Goal: Task Accomplishment & Management: Use online tool/utility

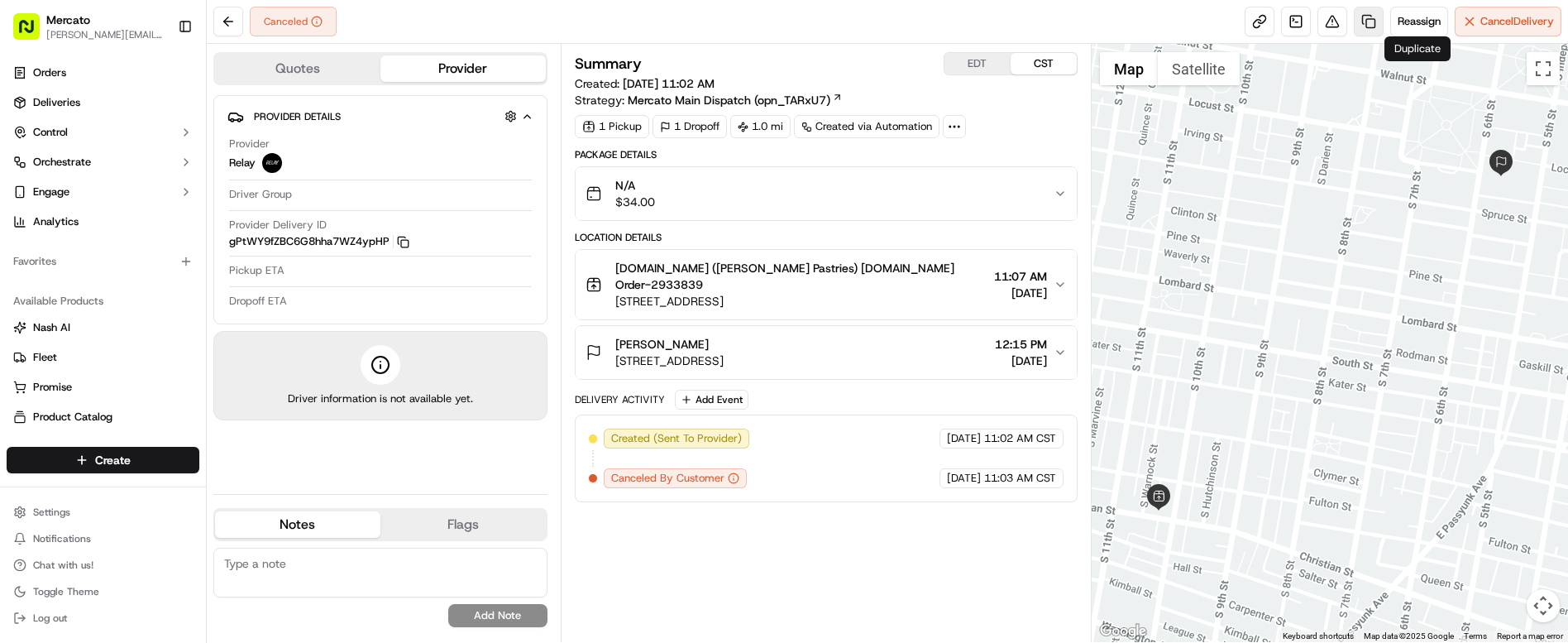
click at [1384, 15] on link at bounding box center [1369, 21] width 30 height 30
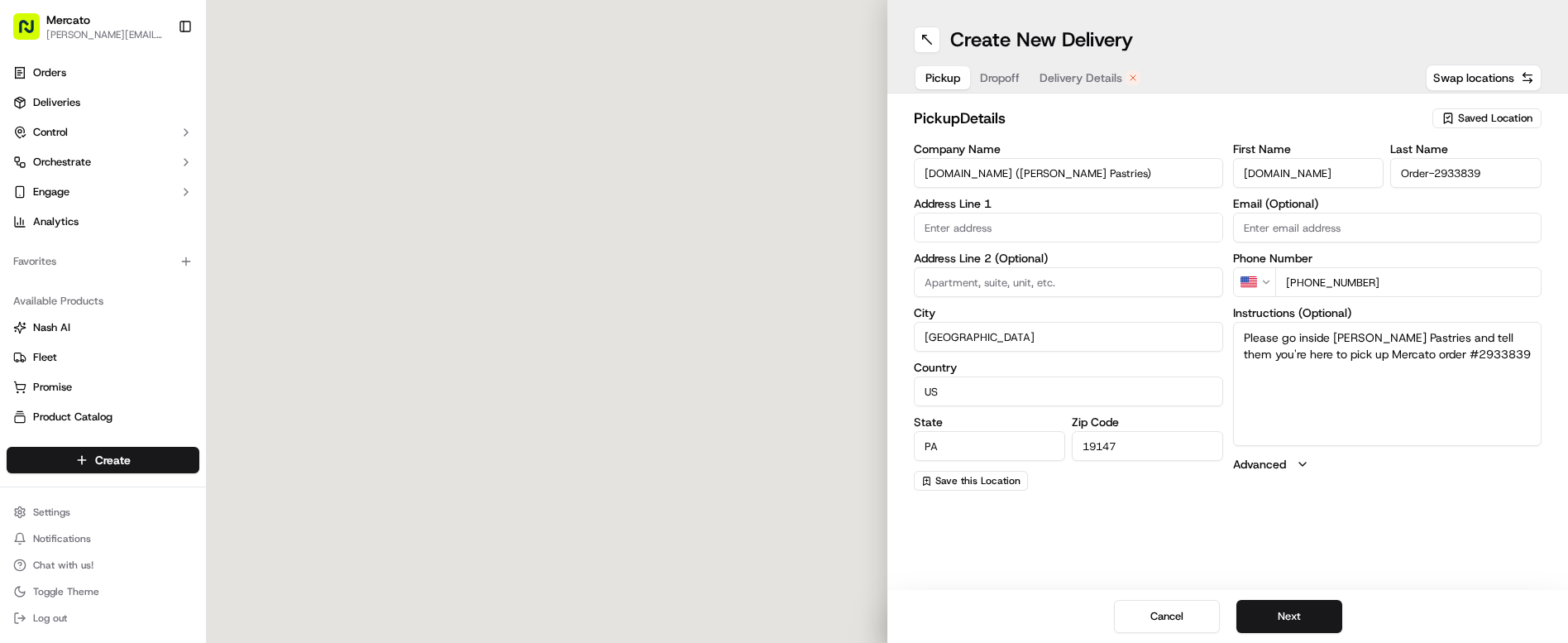
type input "1009 Christian St"
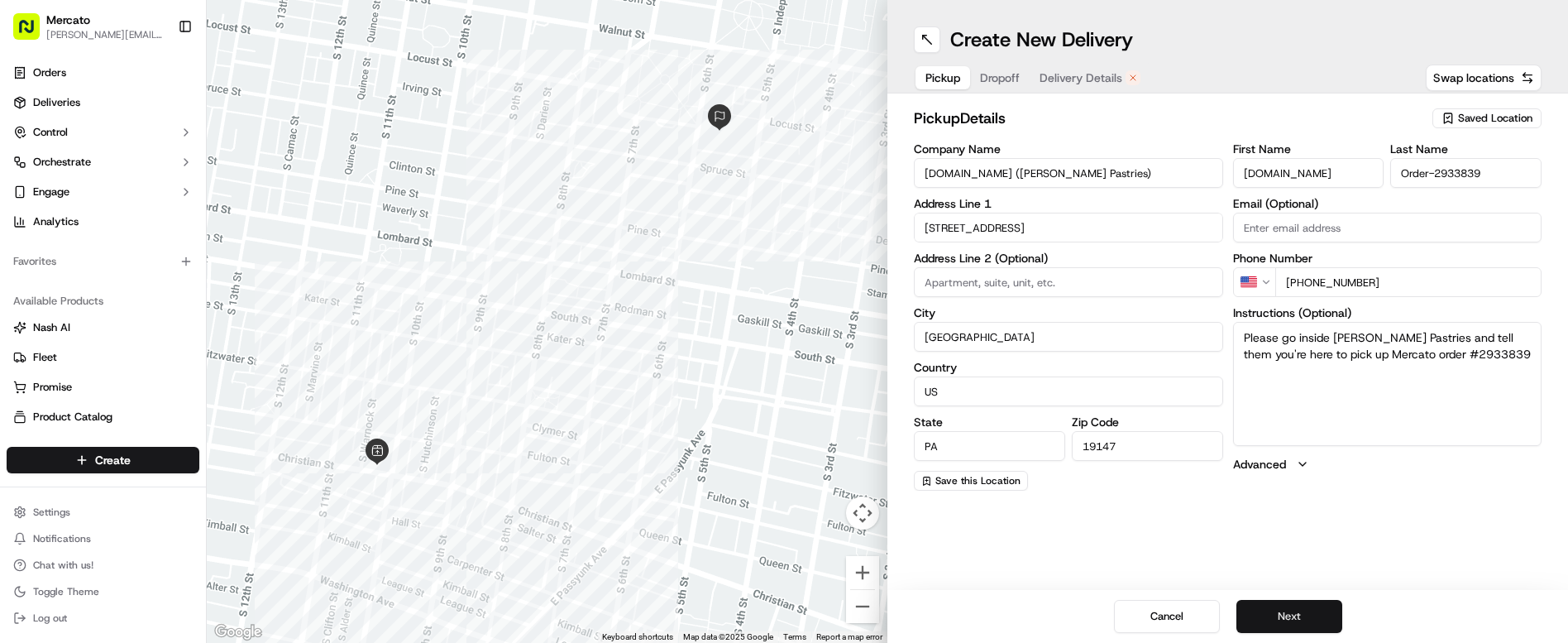
click at [1261, 629] on button "Next" at bounding box center [1289, 616] width 106 height 33
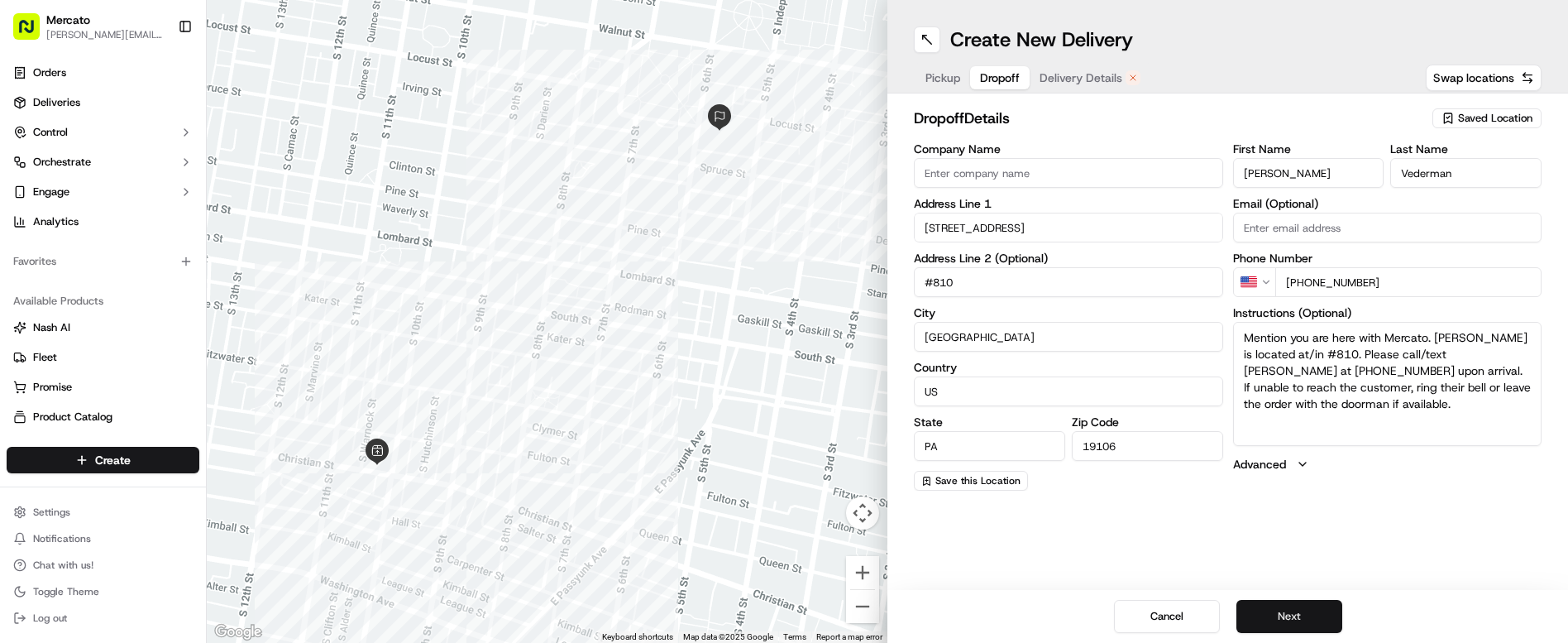
click at [1261, 629] on button "Next" at bounding box center [1289, 616] width 106 height 33
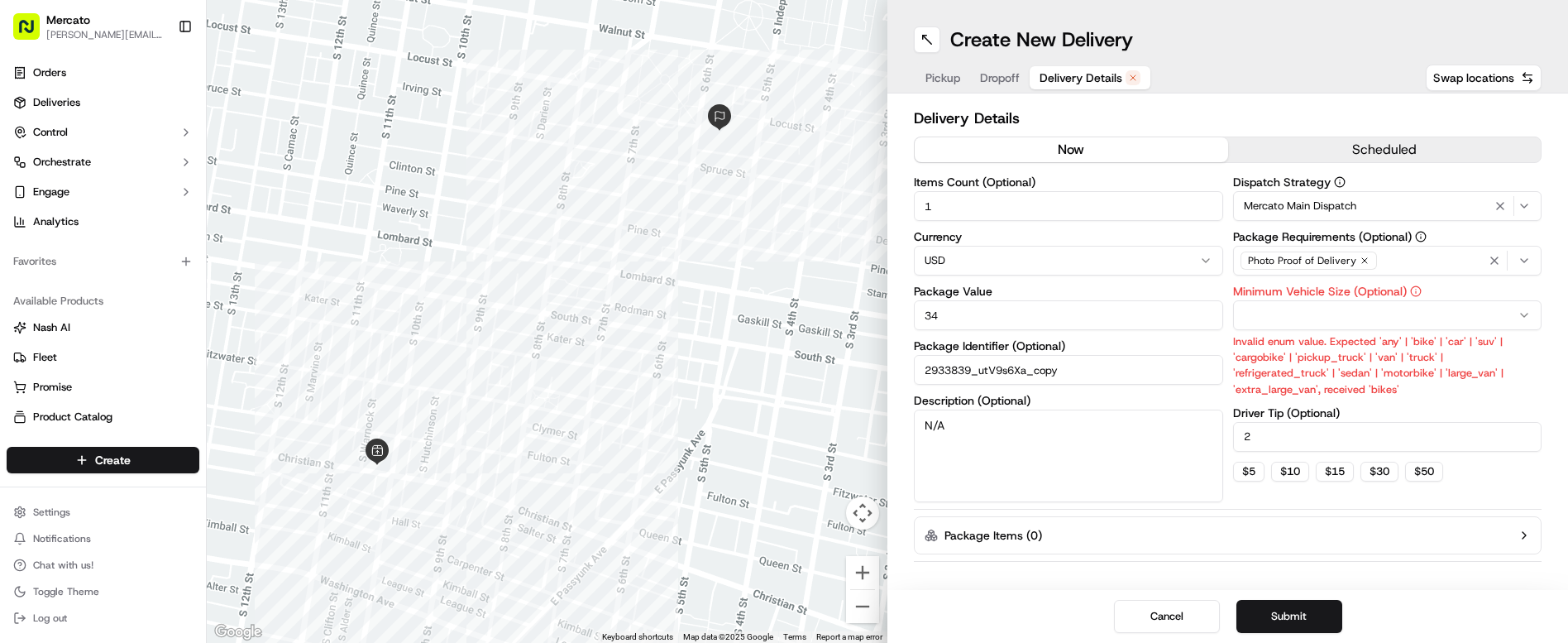
click at [1069, 137] on button "now" at bounding box center [1072, 149] width 313 height 25
click at [1274, 198] on span "Mercato Main Dispatch" at bounding box center [1299, 206] width 112 height 15
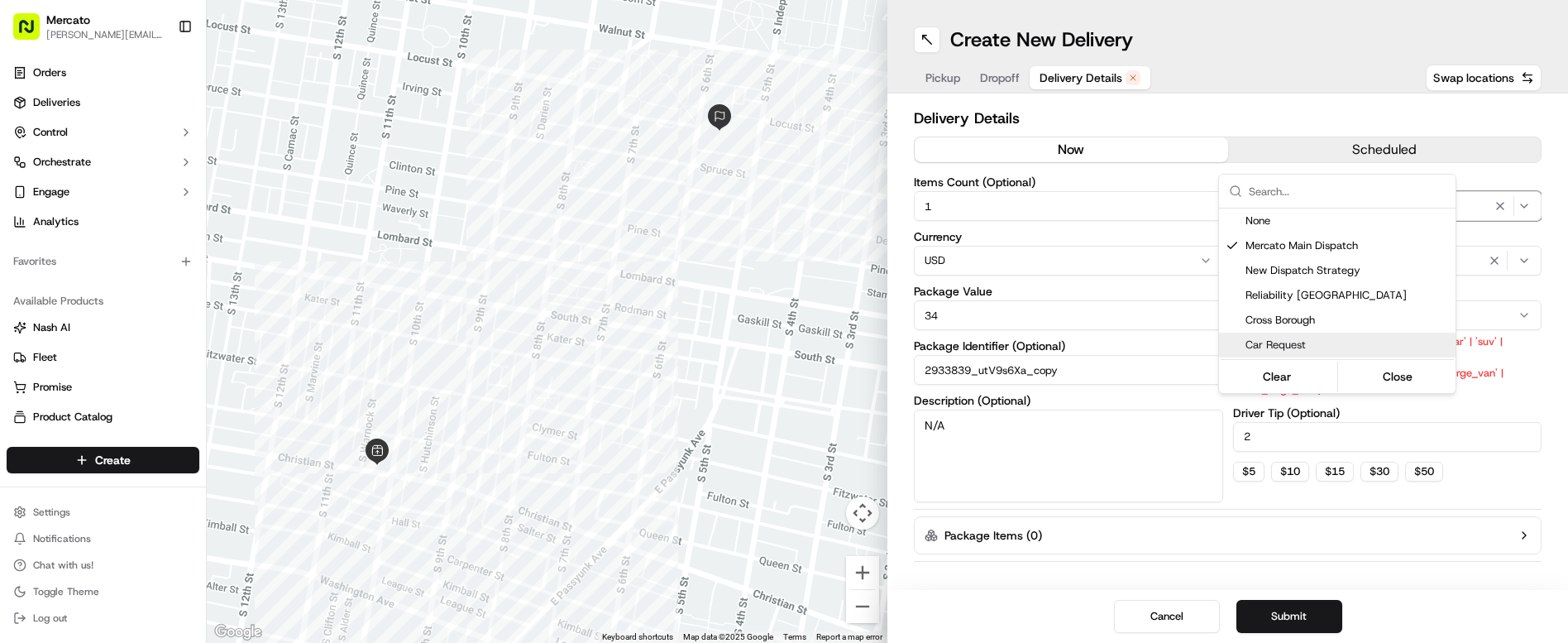
click at [1293, 337] on span "Car Request" at bounding box center [1348, 345] width 204 height 15
click at [1361, 365] on button "Close" at bounding box center [1398, 376] width 113 height 23
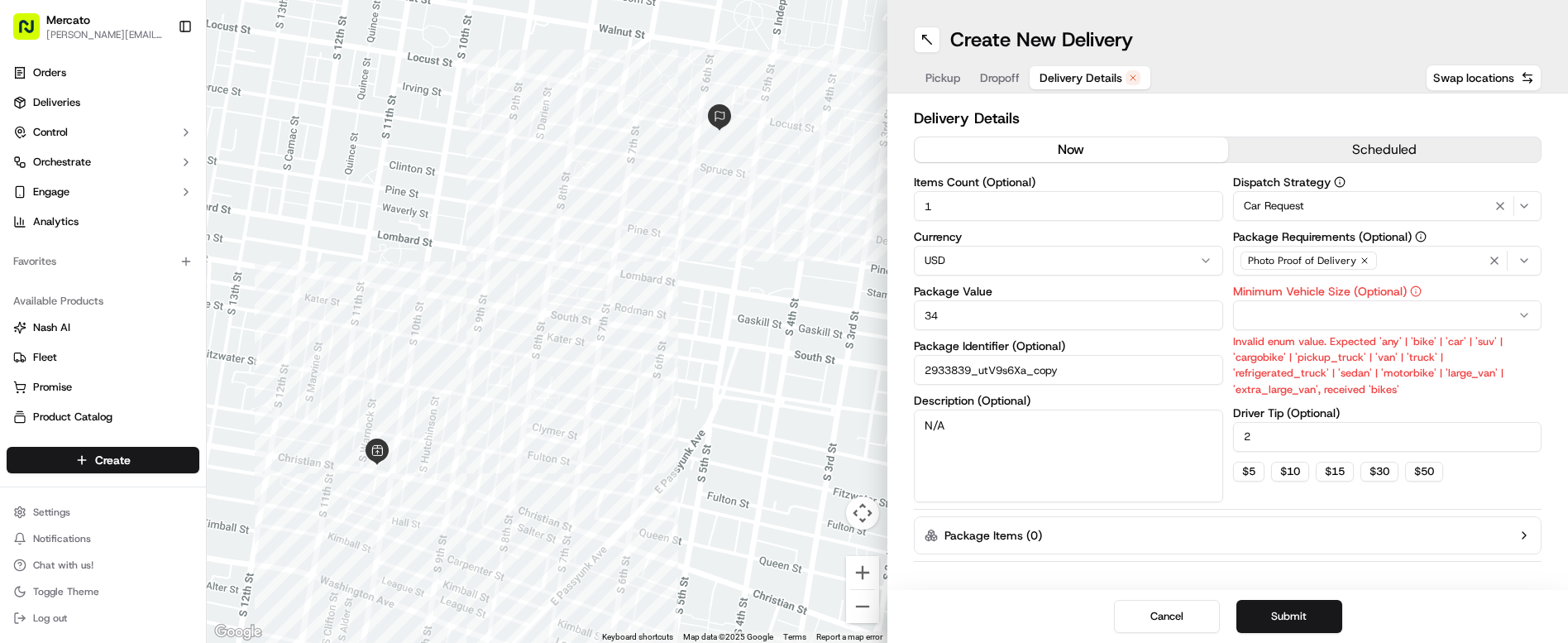
click at [1246, 252] on html "Mercato clelia.contreras@ttec.com Toggle Sidebar Orders Deliveries Control Orch…" at bounding box center [784, 322] width 1568 height 643
click at [1261, 616] on button "Submit" at bounding box center [1289, 616] width 106 height 33
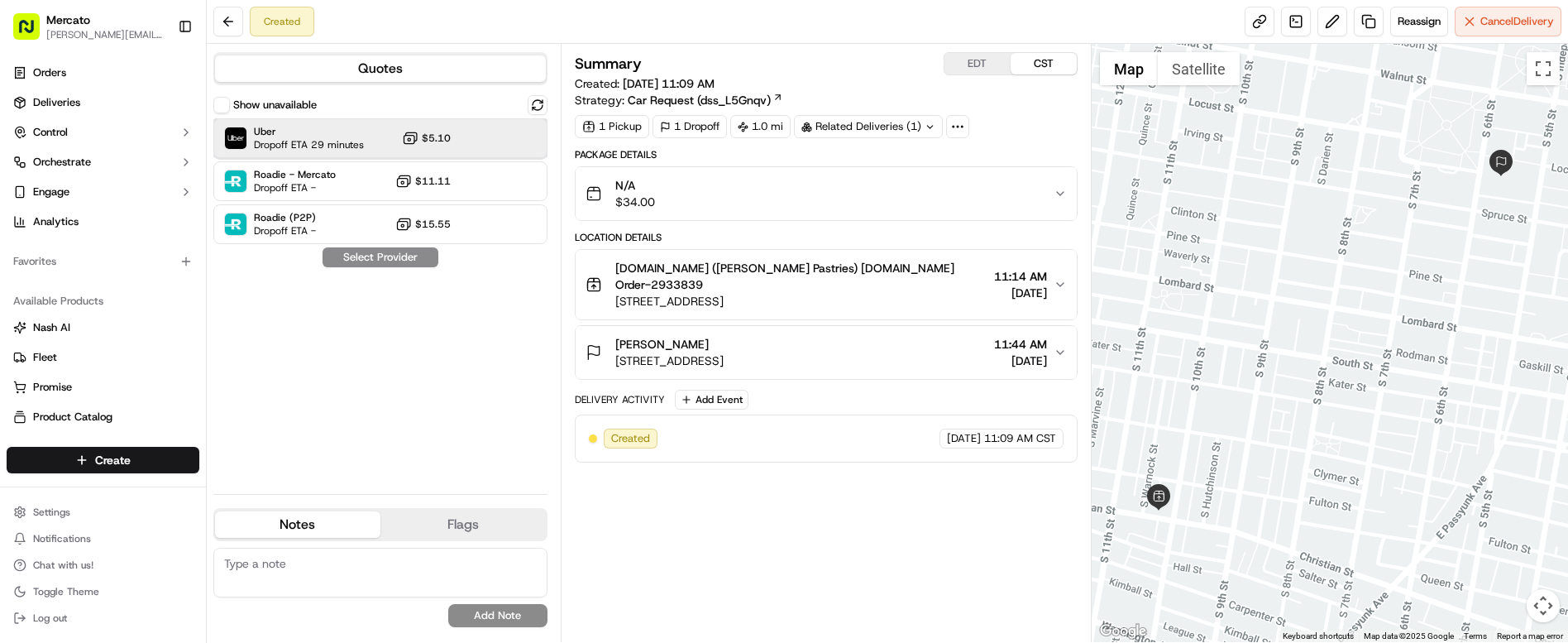
click at [297, 119] on div "Uber Dropoff ETA 29 minutes $5.10" at bounding box center [380, 138] width 334 height 40
click at [321, 247] on button "Assign Provider" at bounding box center [380, 257] width 118 height 19
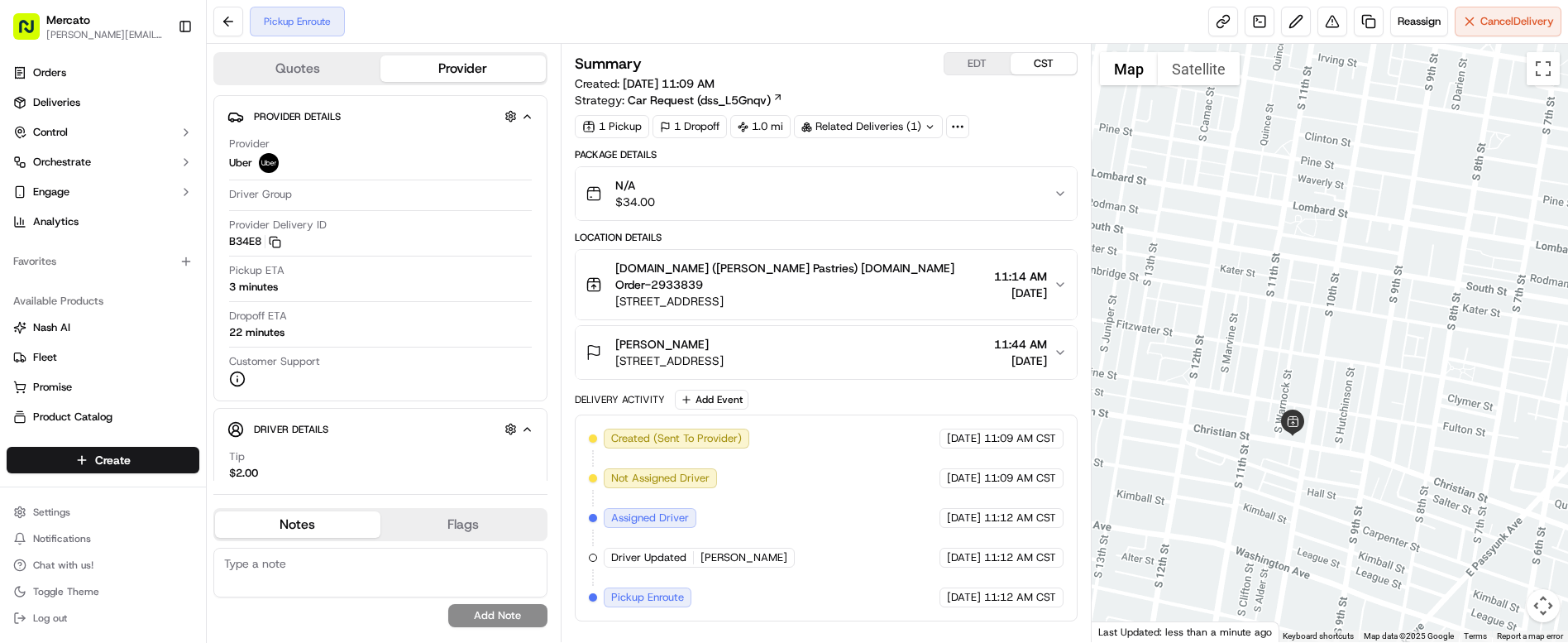
drag, startPoint x: 1329, startPoint y: 310, endPoint x: 1449, endPoint y: 235, distance: 141.5
click at [1449, 235] on div at bounding box center [1330, 343] width 476 height 599
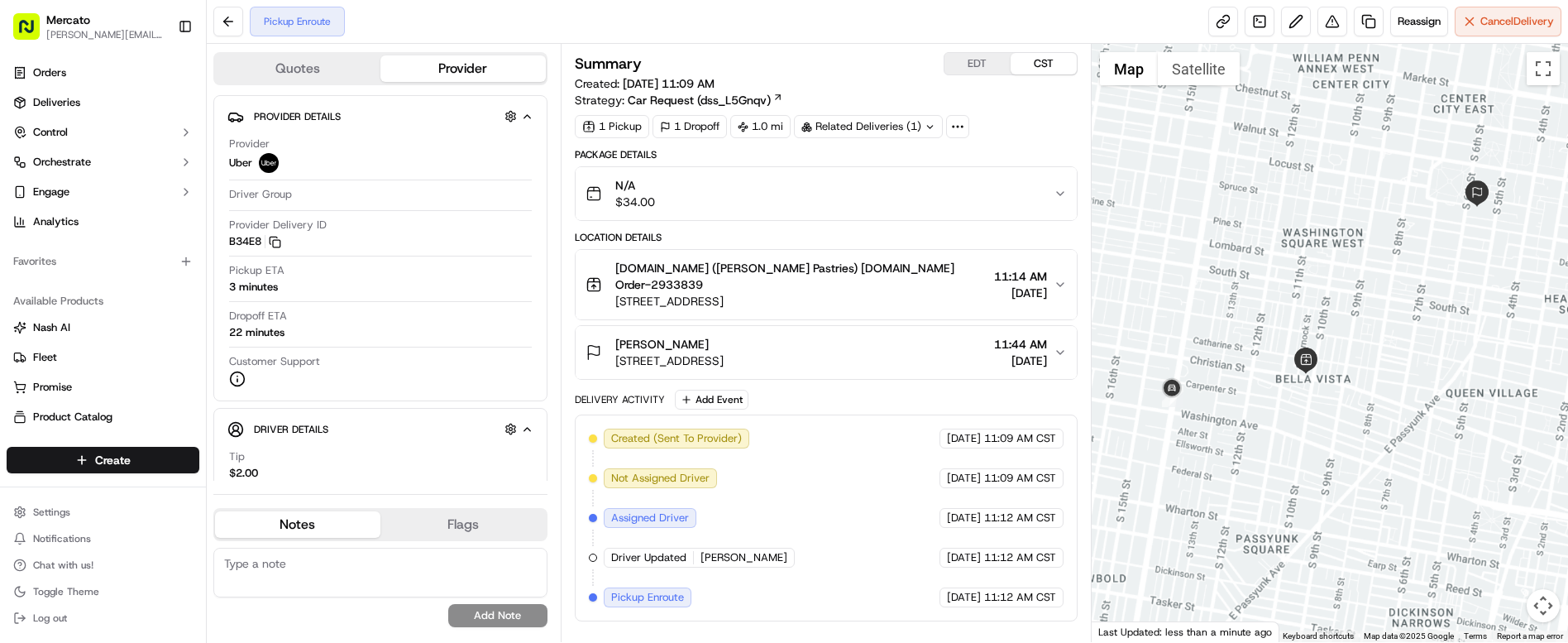
drag, startPoint x: 1382, startPoint y: 401, endPoint x: 1388, endPoint y: 369, distance: 32.6
click at [1388, 369] on div at bounding box center [1330, 343] width 476 height 599
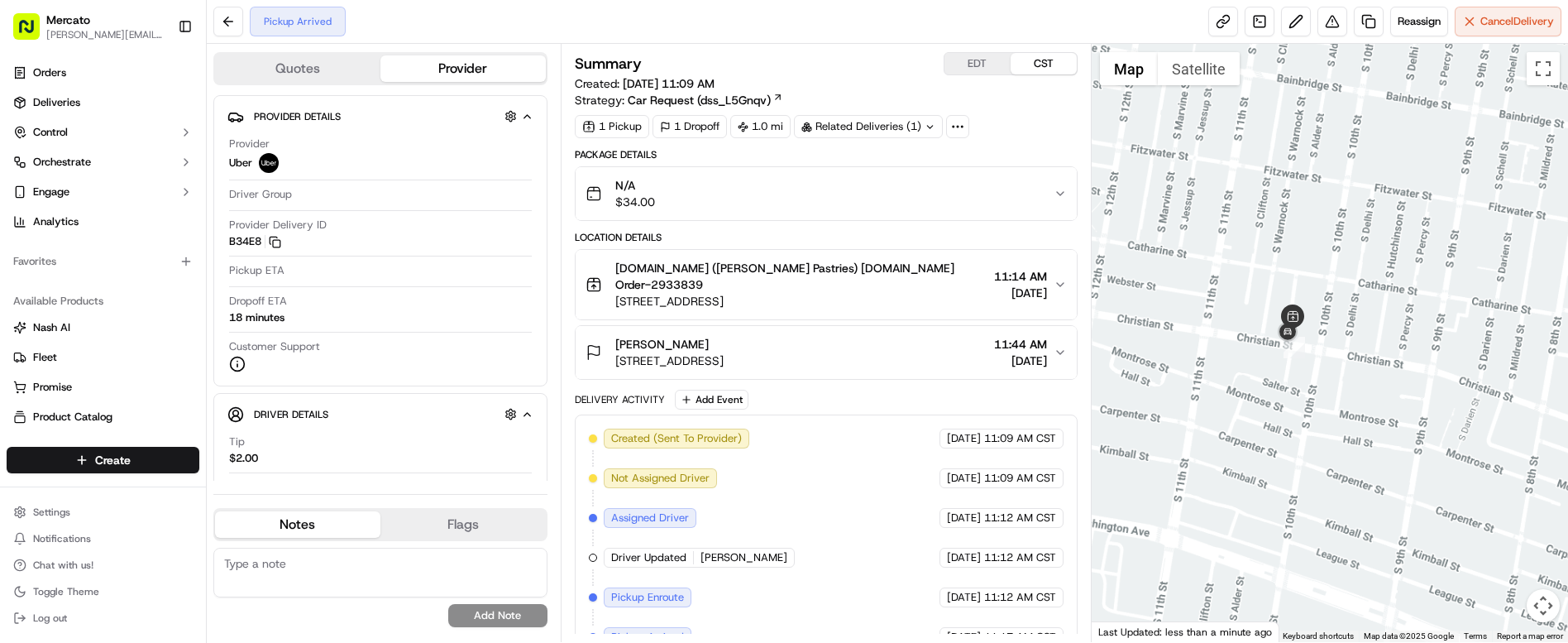
drag, startPoint x: 1188, startPoint y: 372, endPoint x: 1316, endPoint y: 352, distance: 129.6
click at [1316, 352] on div at bounding box center [1330, 343] width 476 height 599
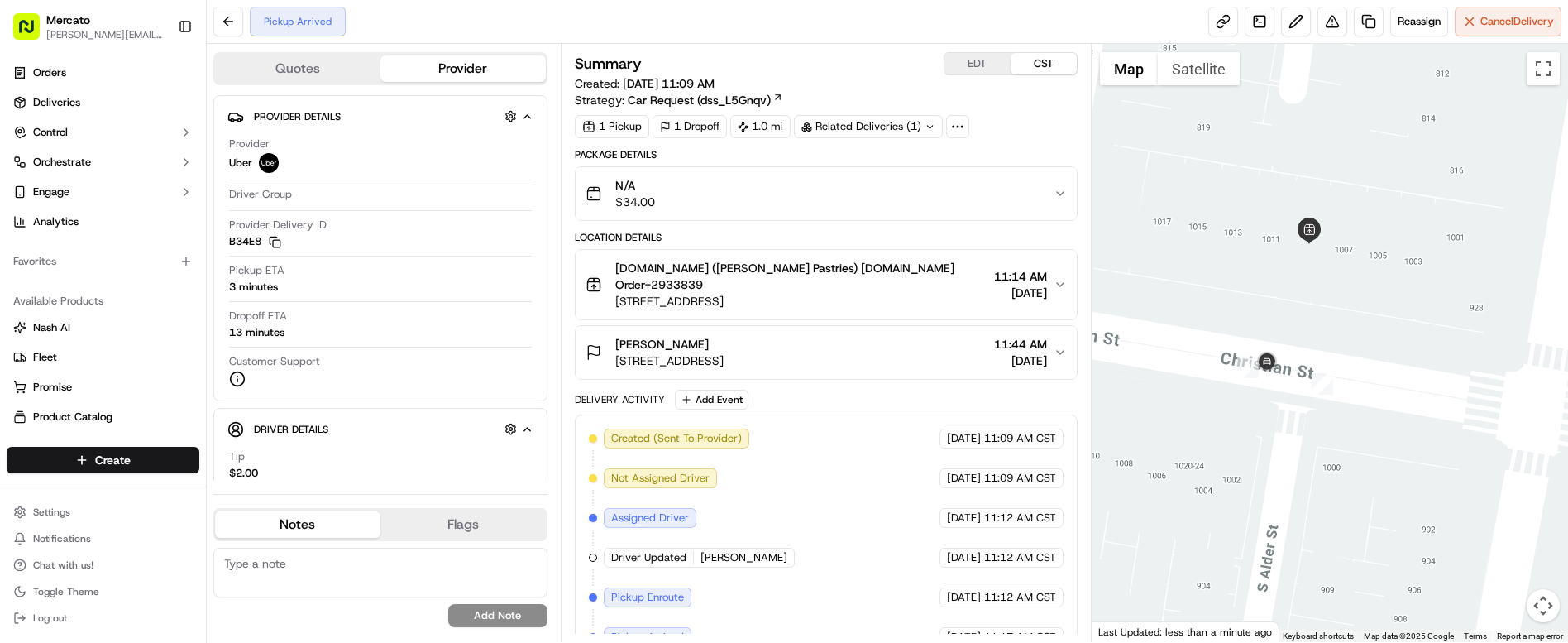
click at [1286, 346] on div at bounding box center [1330, 343] width 476 height 599
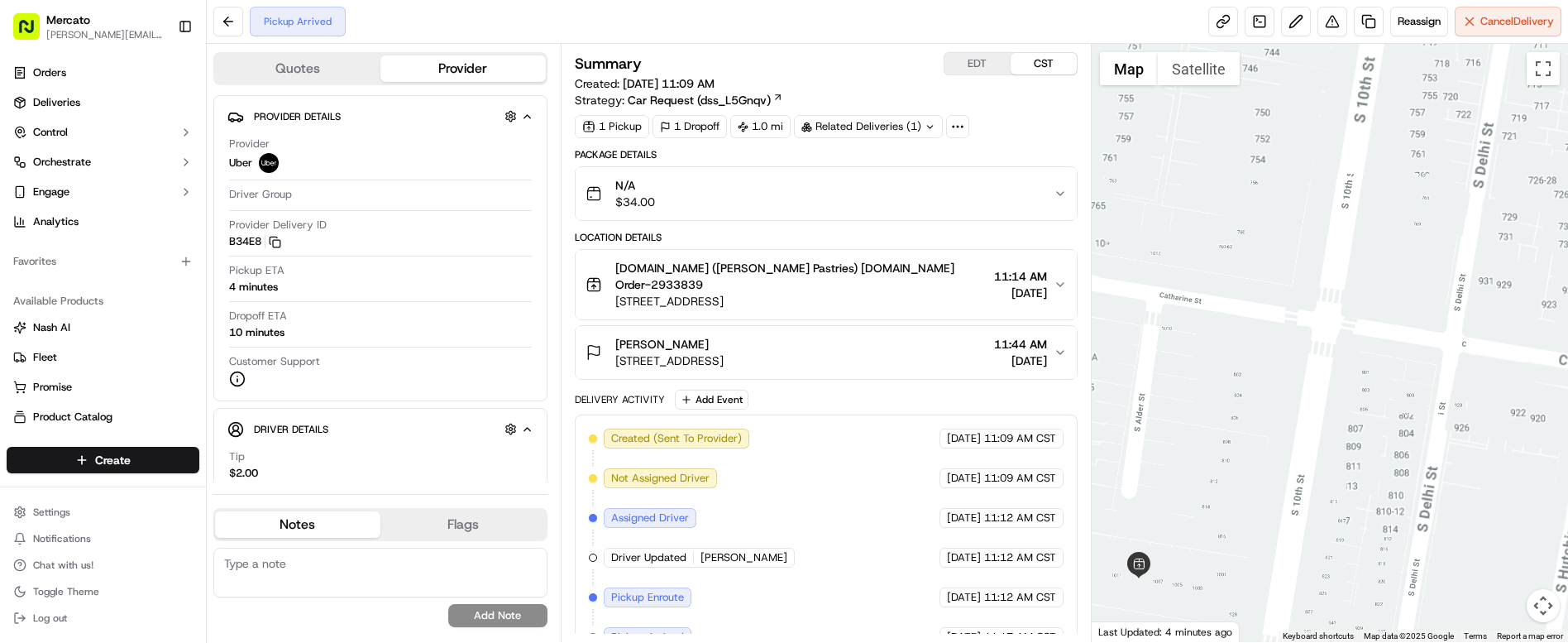
drag, startPoint x: 1124, startPoint y: 473, endPoint x: 1316, endPoint y: 367, distance: 219.3
click at [1286, 386] on div at bounding box center [1330, 343] width 476 height 599
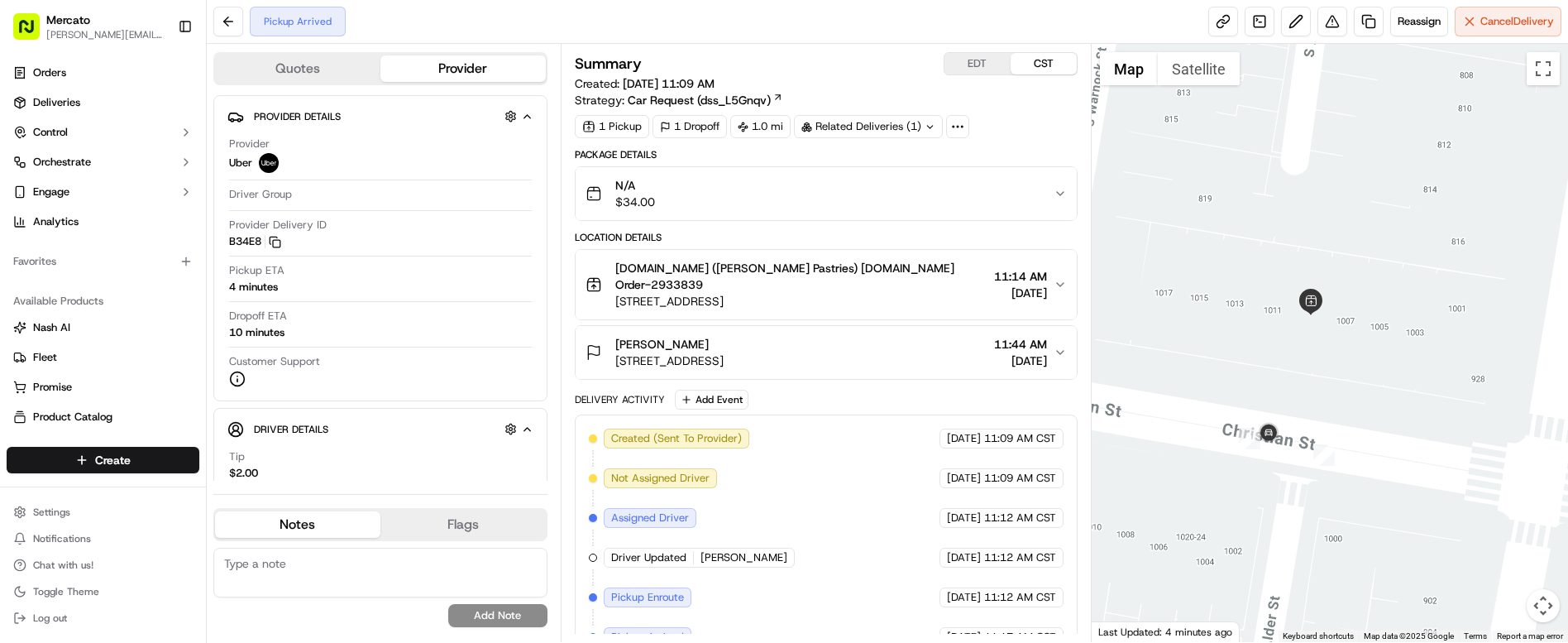
drag, startPoint x: 1301, startPoint y: 493, endPoint x: 1378, endPoint y: 193, distance: 309.7
click at [1378, 193] on div at bounding box center [1330, 343] width 476 height 599
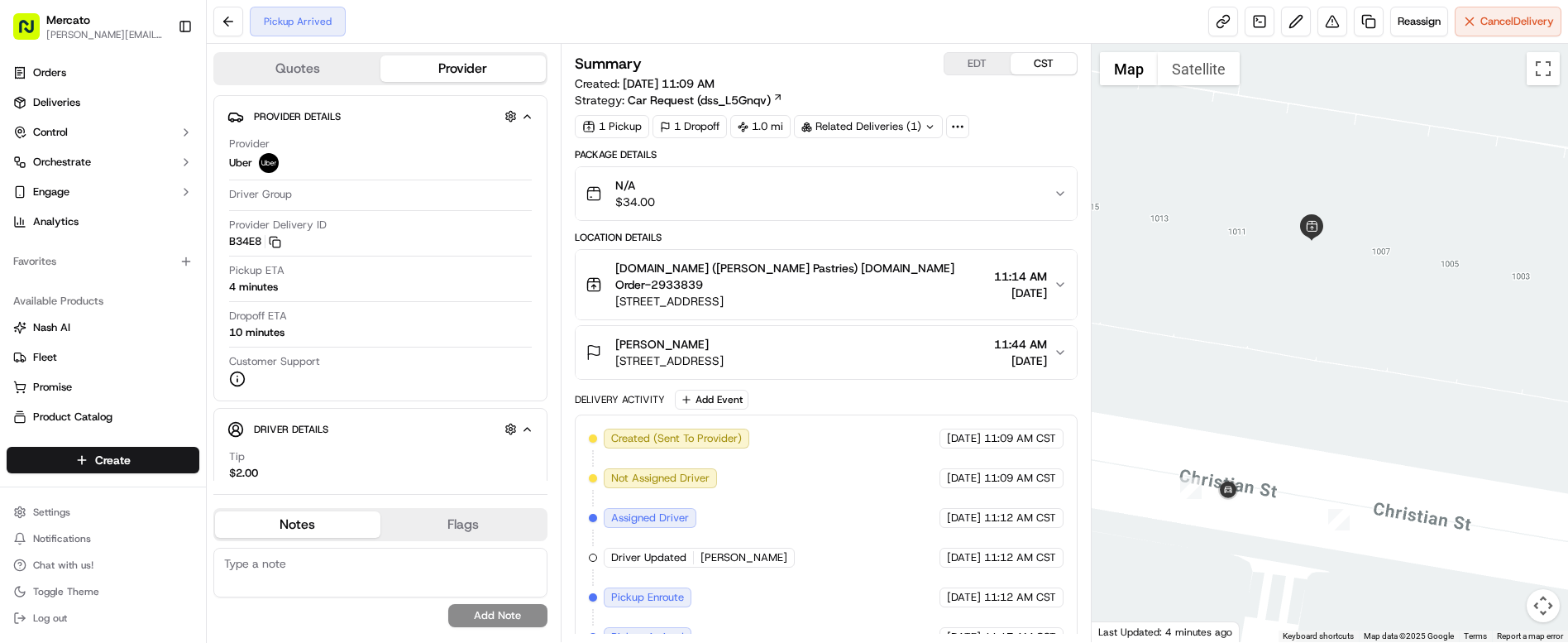
drag, startPoint x: 1216, startPoint y: 396, endPoint x: 1323, endPoint y: 374, distance: 109.2
click at [1323, 374] on div at bounding box center [1330, 343] width 476 height 599
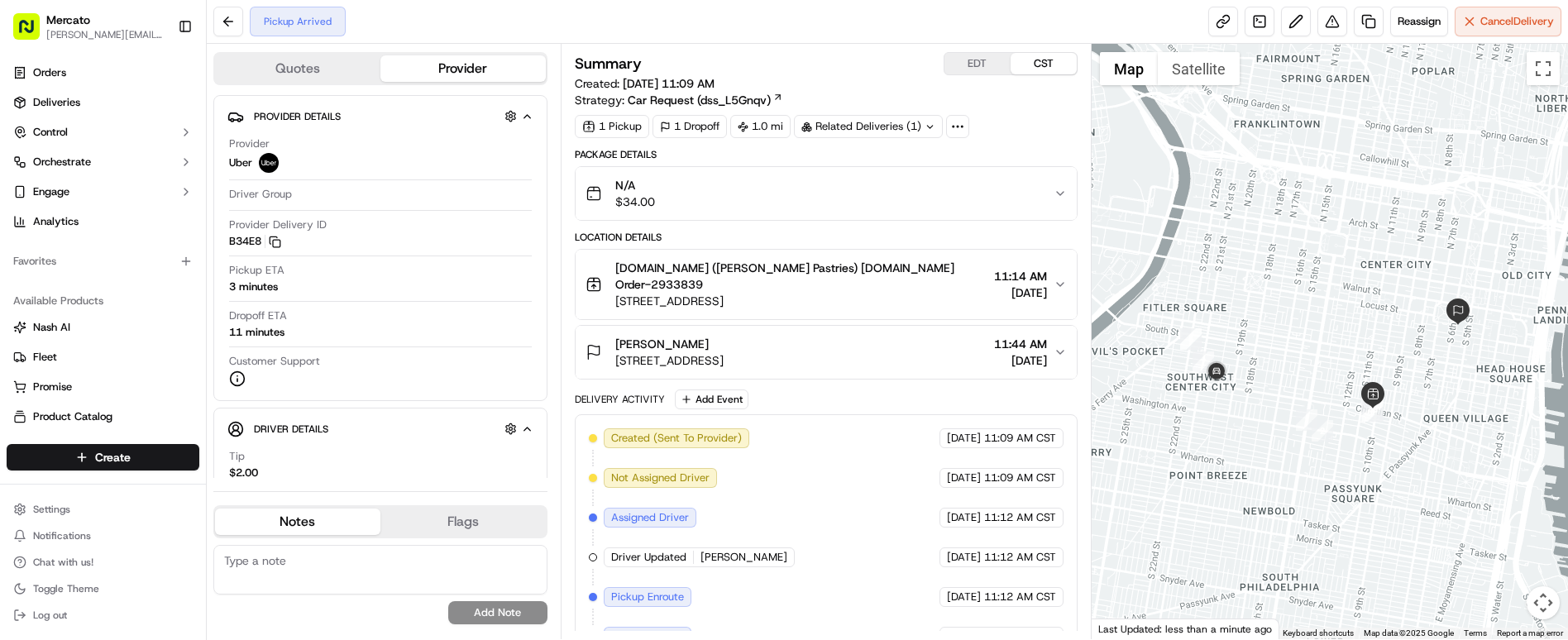
drag, startPoint x: 1440, startPoint y: 451, endPoint x: 1361, endPoint y: 434, distance: 80.8
click at [1361, 434] on div at bounding box center [1330, 341] width 476 height 596
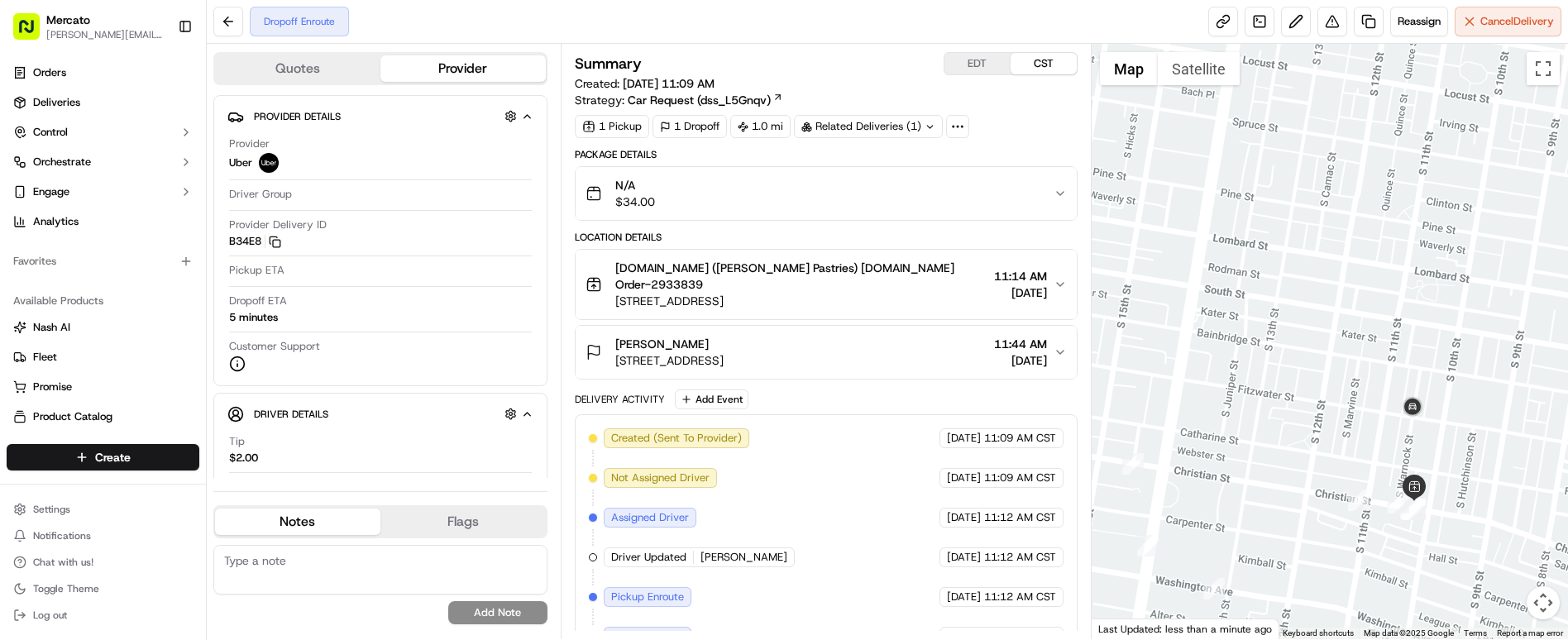
click at [979, 53] on button "EDT" at bounding box center [977, 63] width 66 height 21
drag, startPoint x: 561, startPoint y: 574, endPoint x: 1108, endPoint y: 587, distance: 547.2
click at [1108, 587] on div "Quotes Provider Provider Details Hidden ( 2 ) Provider Uber Driver Group Provid…" at bounding box center [887, 341] width 1361 height 596
copy div "Dropoff Enroute Uber [DATE] 1:48 PM EDT ← Move left → Move right ↑ Move up ↓ Mo…"
click at [644, 581] on div "Created (Sent To Provider) Uber [DATE] 1:09 PM EDT Not Assigned Driver Uber [DA…" at bounding box center [826, 596] width 503 height 366
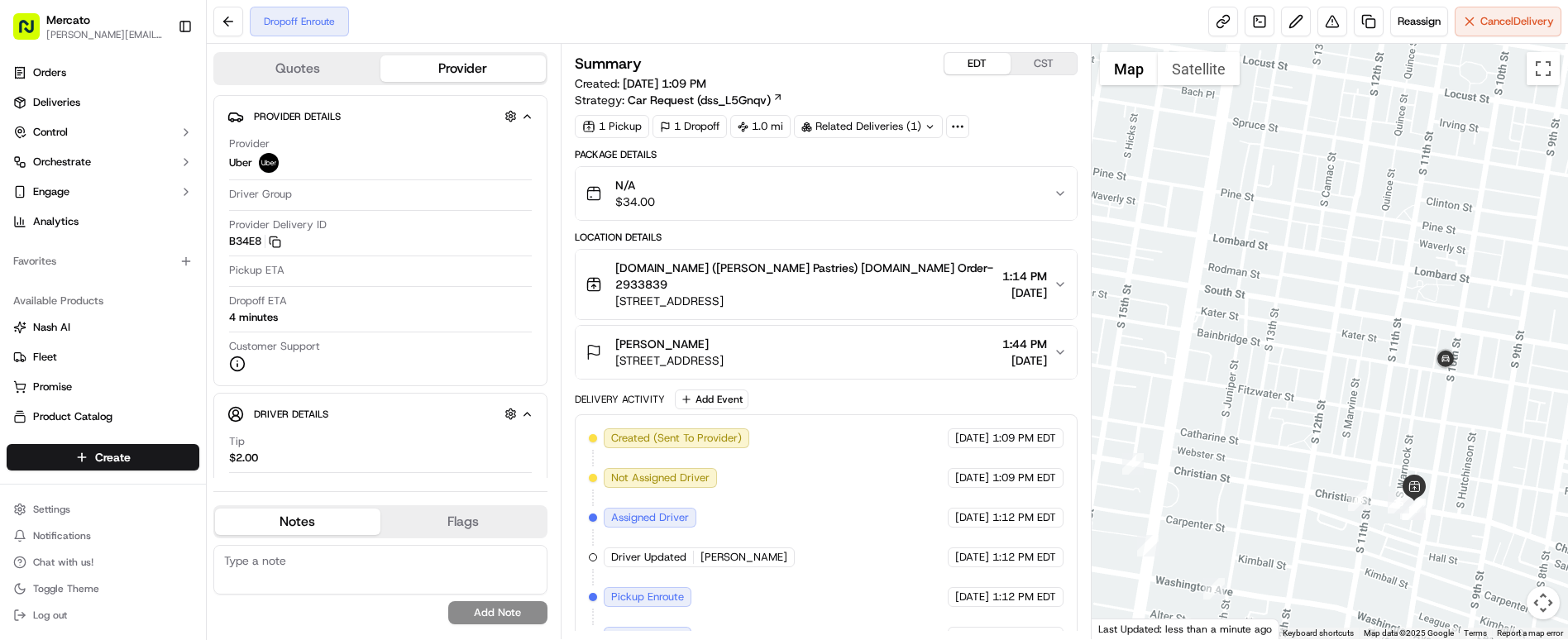
drag, startPoint x: 561, startPoint y: 576, endPoint x: 1050, endPoint y: 575, distance: 489.0
click at [1050, 575] on div "Created (Sent To Provider) Uber [DATE] 1:09 PM EDT Not Assigned Driver Uber [DA…" at bounding box center [826, 597] width 475 height 337
copy div "Dropoff Enroute Uber [DATE] 1:48 PM EDT"
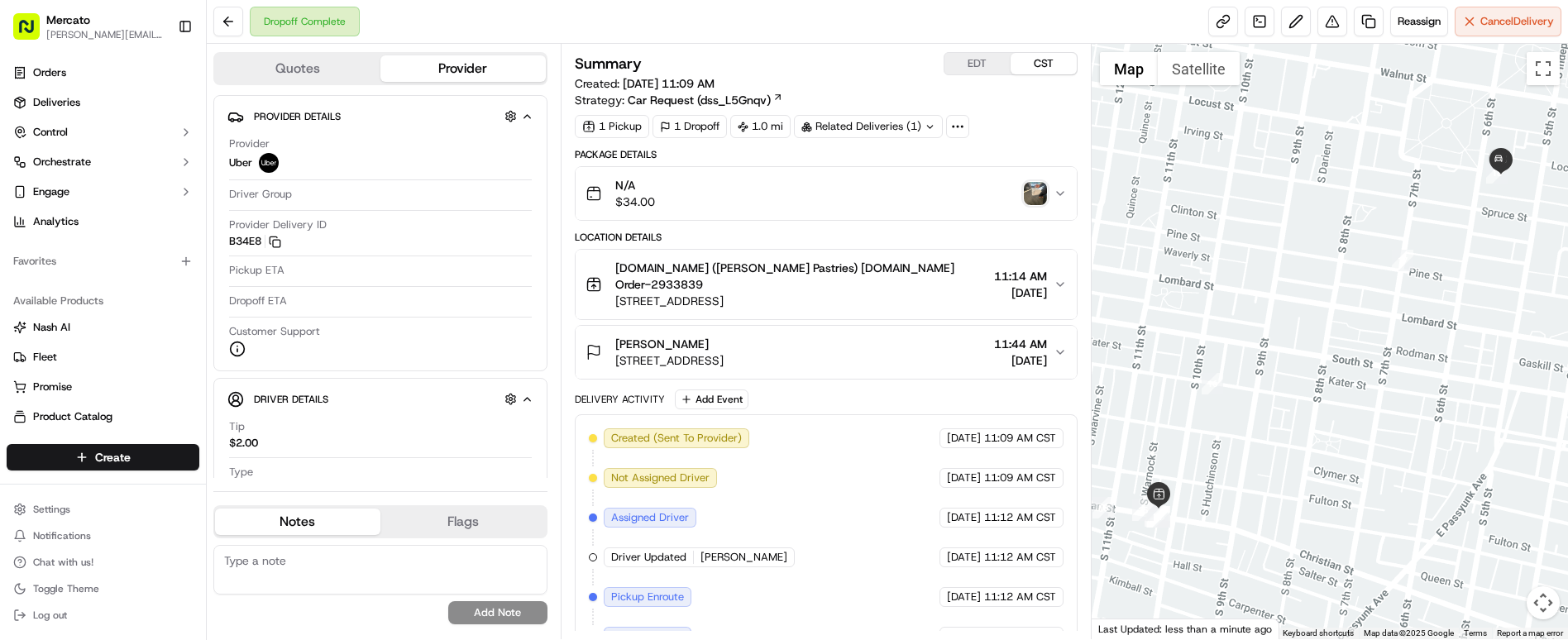
click at [1010, 284] on span "[DATE]" at bounding box center [1020, 293] width 53 height 17
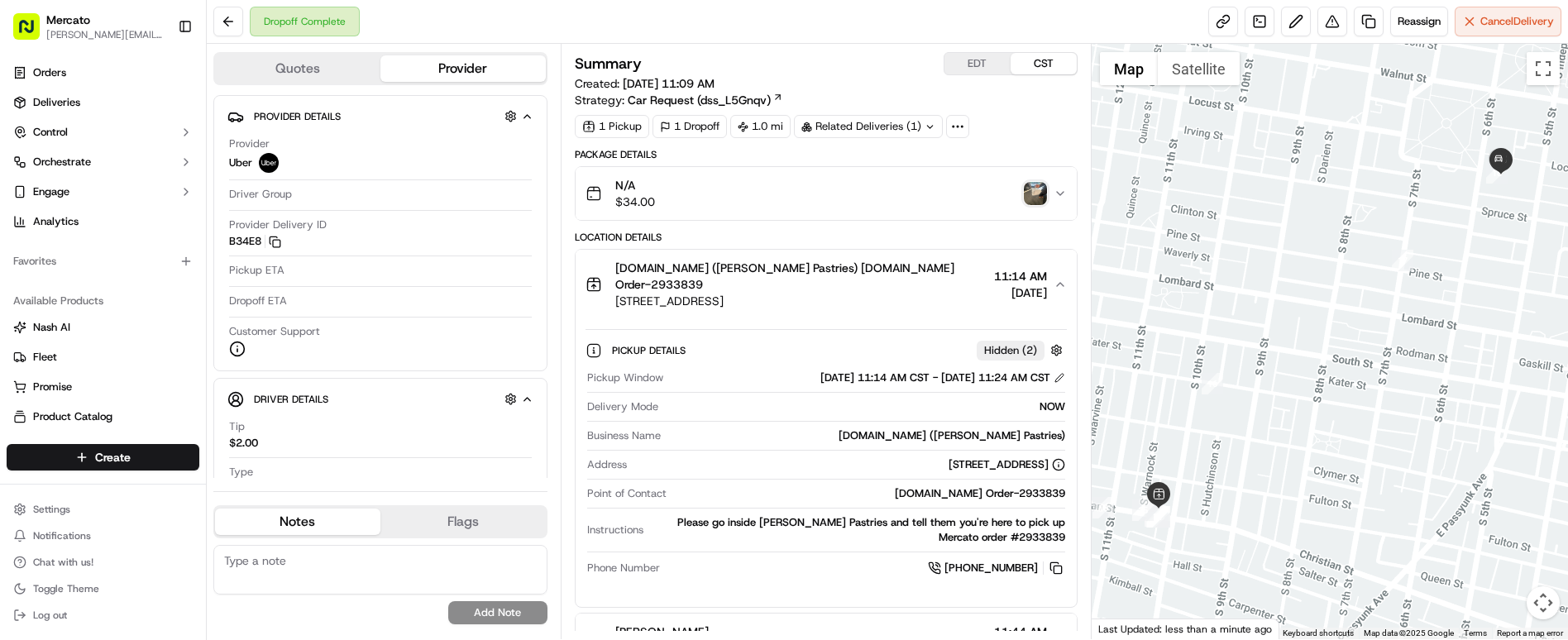
click at [1041, 515] on div "Please go inside Isgro Pastries and tell them you're here to pick up Mercato or…" at bounding box center [858, 530] width 415 height 30
copy div "2933839"
click at [1033, 167] on button "N/A $34.00" at bounding box center [825, 193] width 501 height 53
click at [1031, 182] on img "button" at bounding box center [1035, 193] width 23 height 23
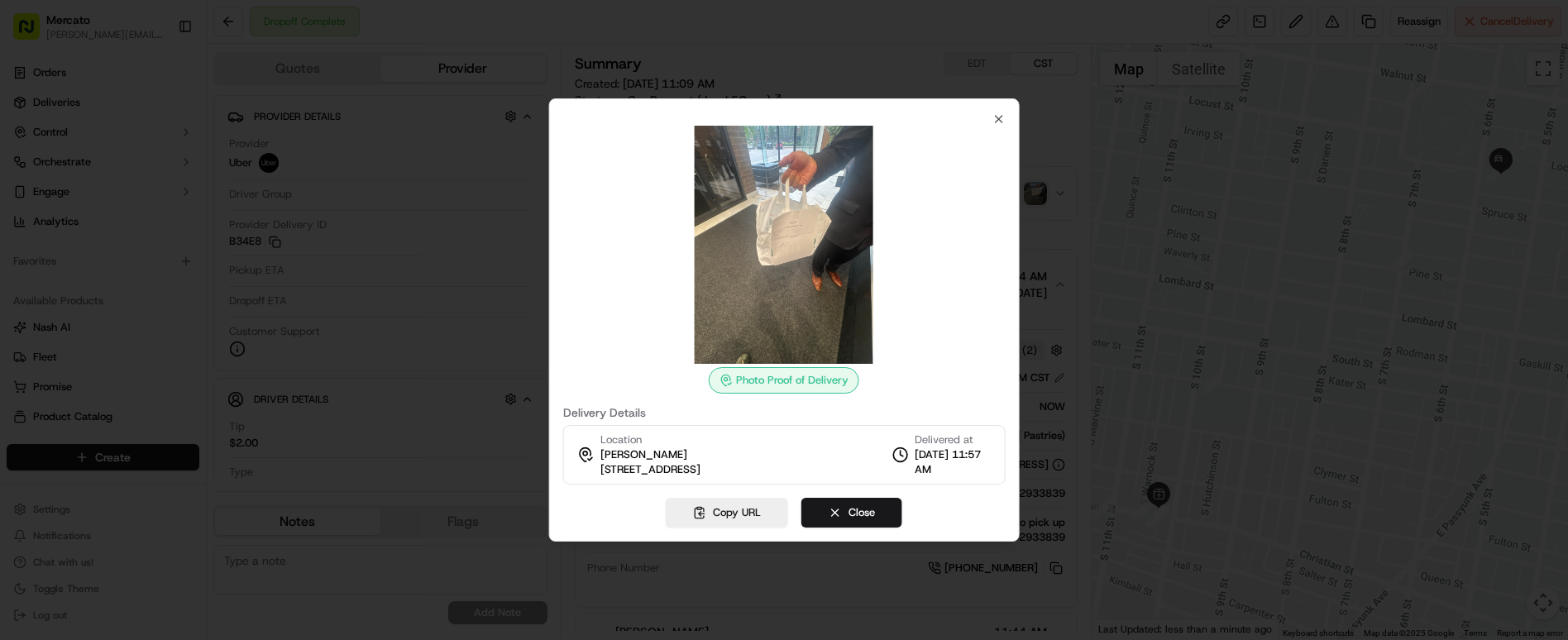
click at [908, 91] on div at bounding box center [784, 320] width 1568 height 640
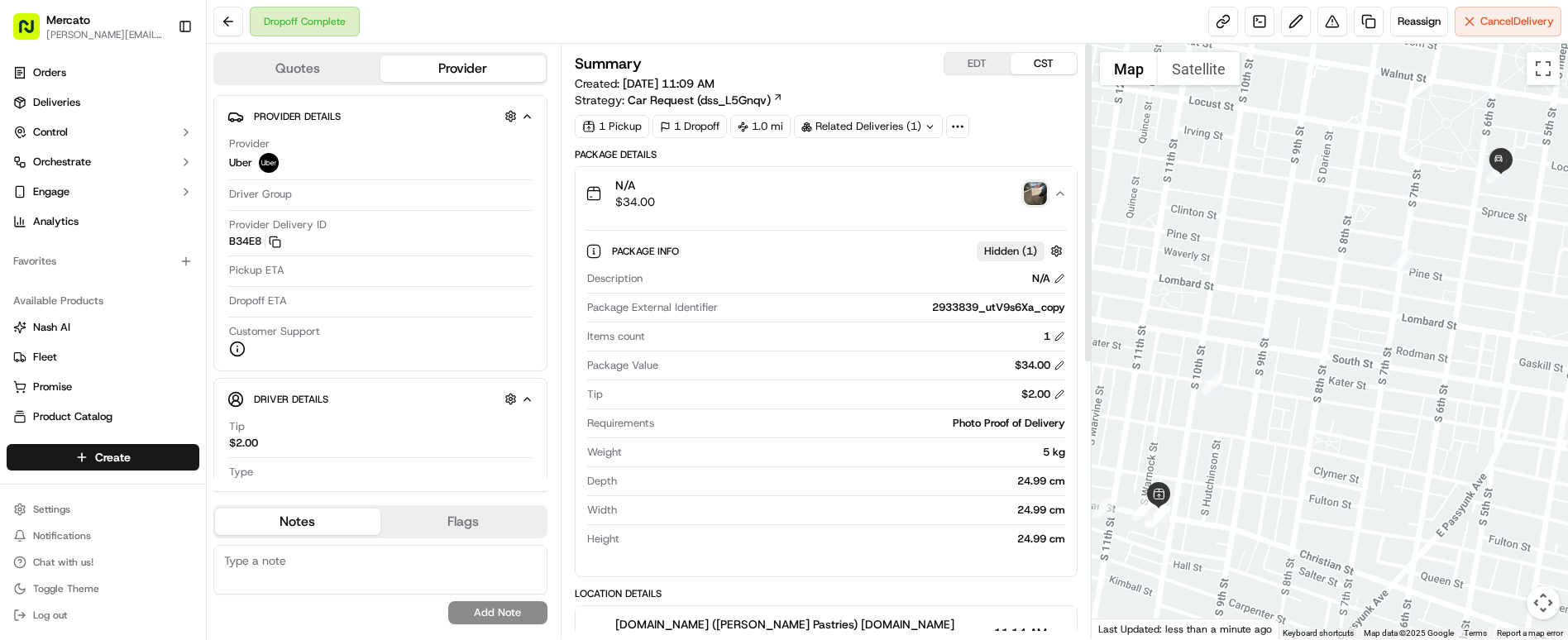
click at [970, 60] on button "EDT" at bounding box center [977, 63] width 66 height 21
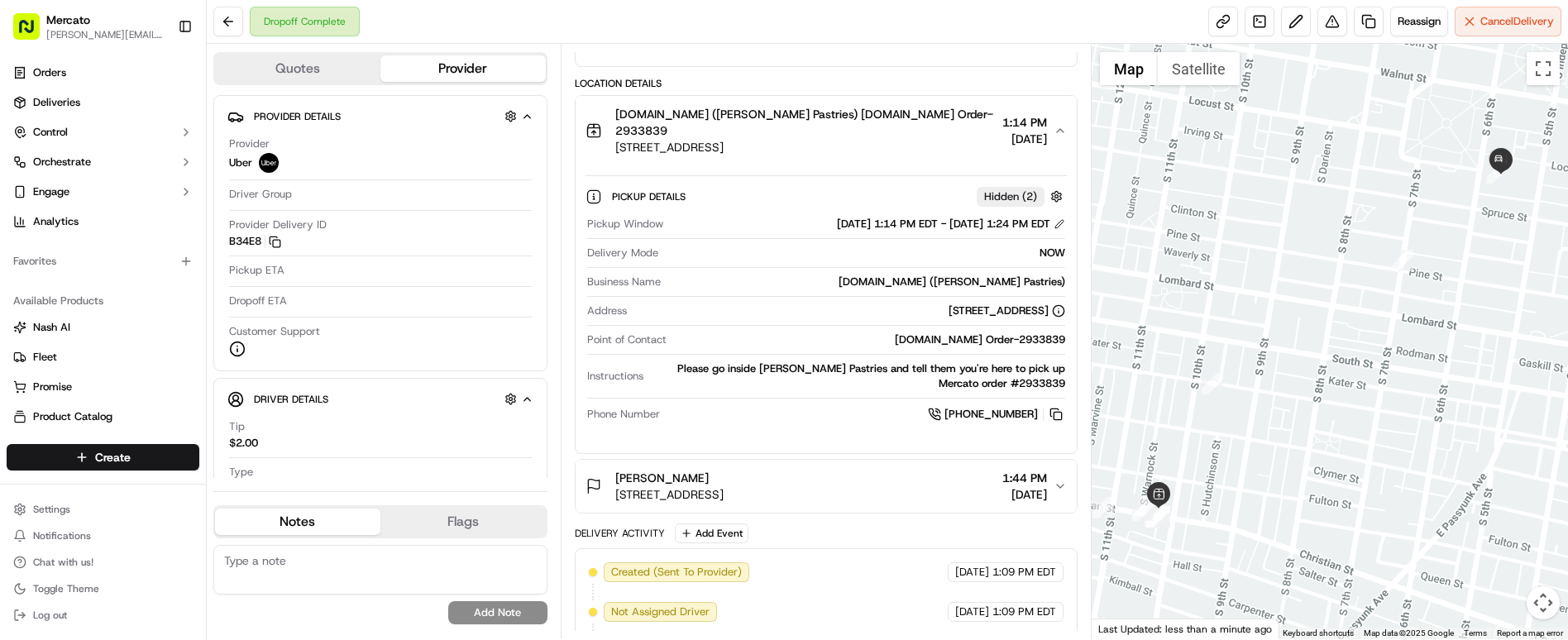
scroll to position [511, 0]
drag, startPoint x: 562, startPoint y: 613, endPoint x: 1047, endPoint y: 618, distance: 485.0
copy div "Dropoff Complete Uber 09/16/2025 1:57 PM EDT"
